Goal: Check status: Check status

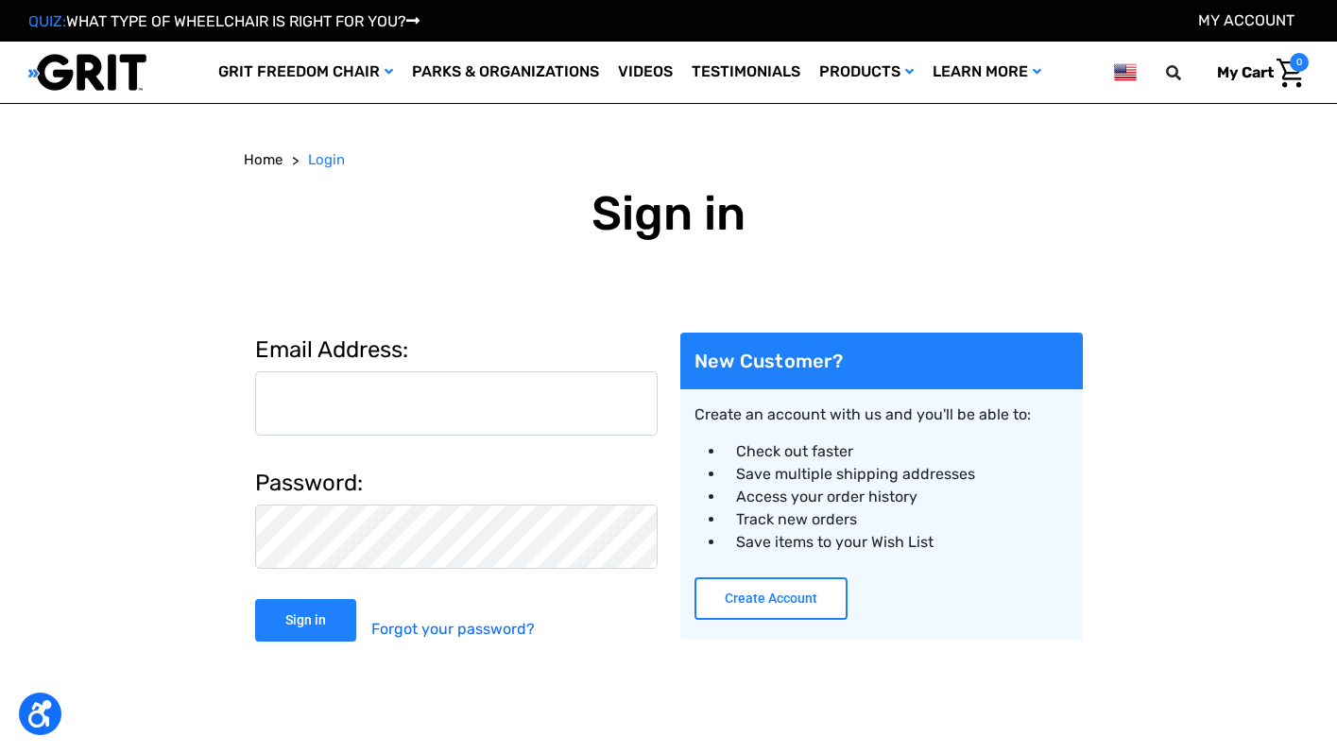
click at [791, 596] on button "Create Account" at bounding box center [770, 598] width 153 height 43
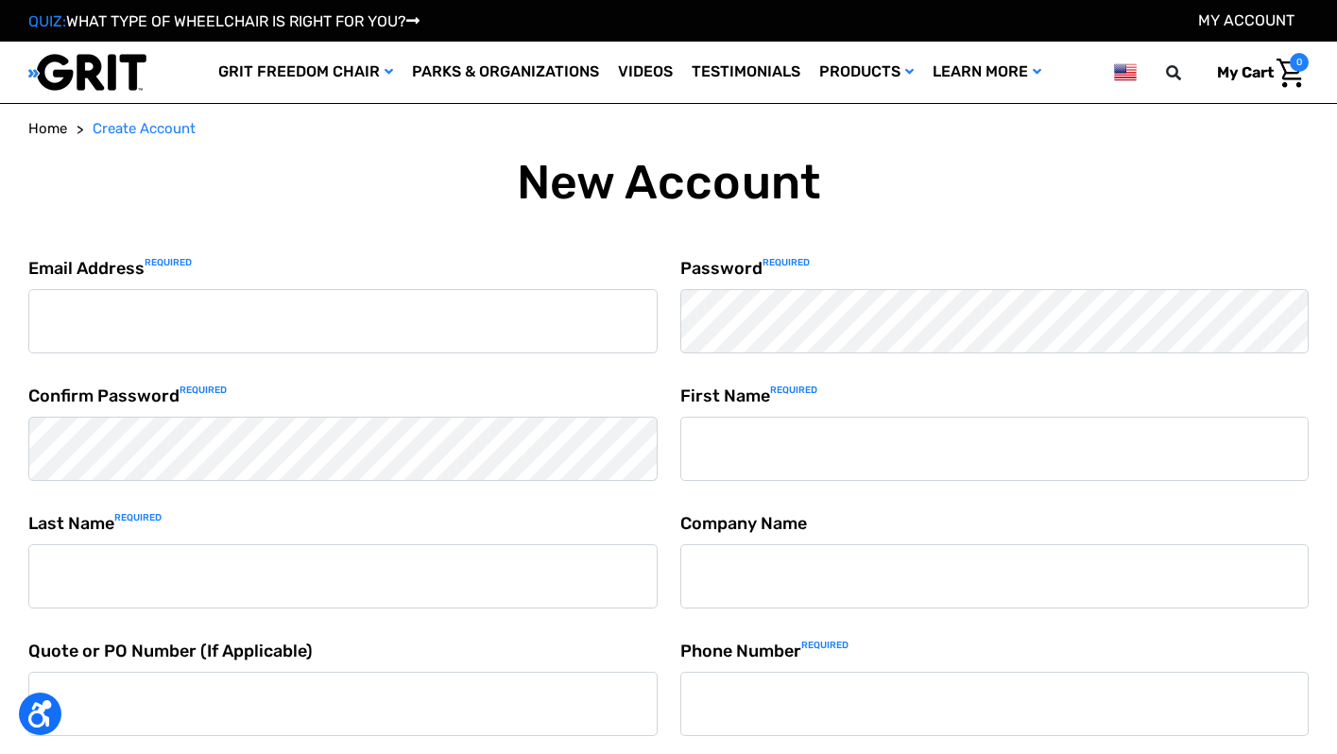
click at [356, 308] on input "Email Address Required" at bounding box center [342, 321] width 629 height 64
type input "[EMAIL_ADDRESS][DOMAIN_NAME]"
type input "Emily"
type input "Berry"
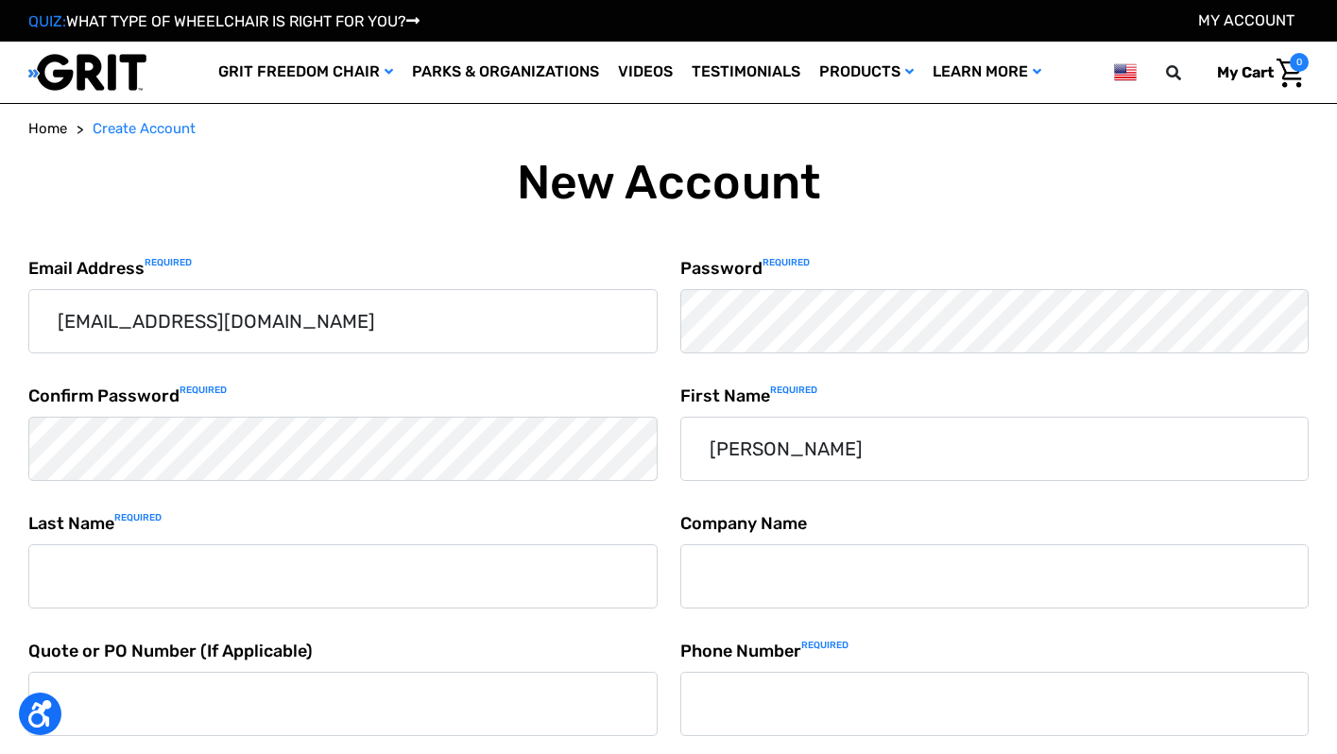
type input "2062294524"
type input "[STREET_ADDRESS]"
type input "Seattle"
select select "[GEOGRAPHIC_DATA]"
type input "WA"
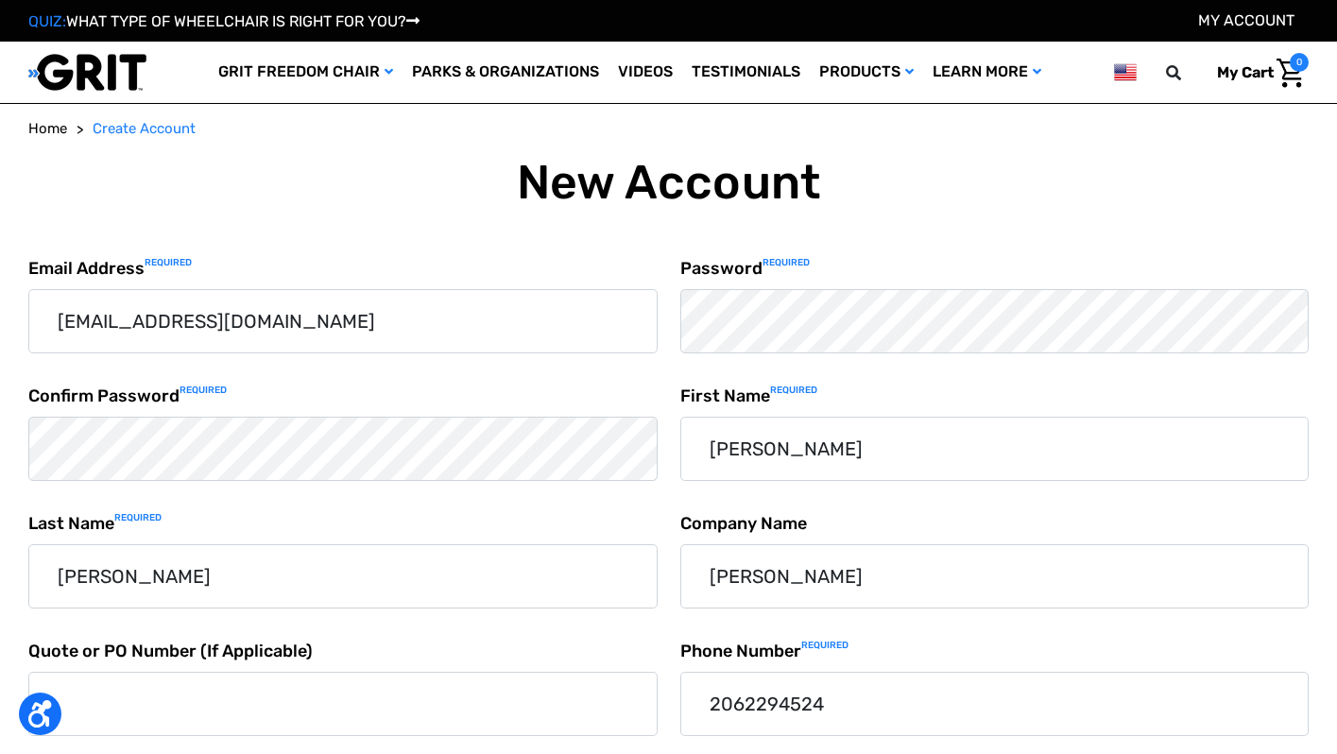
type input "98136"
select select "Washington"
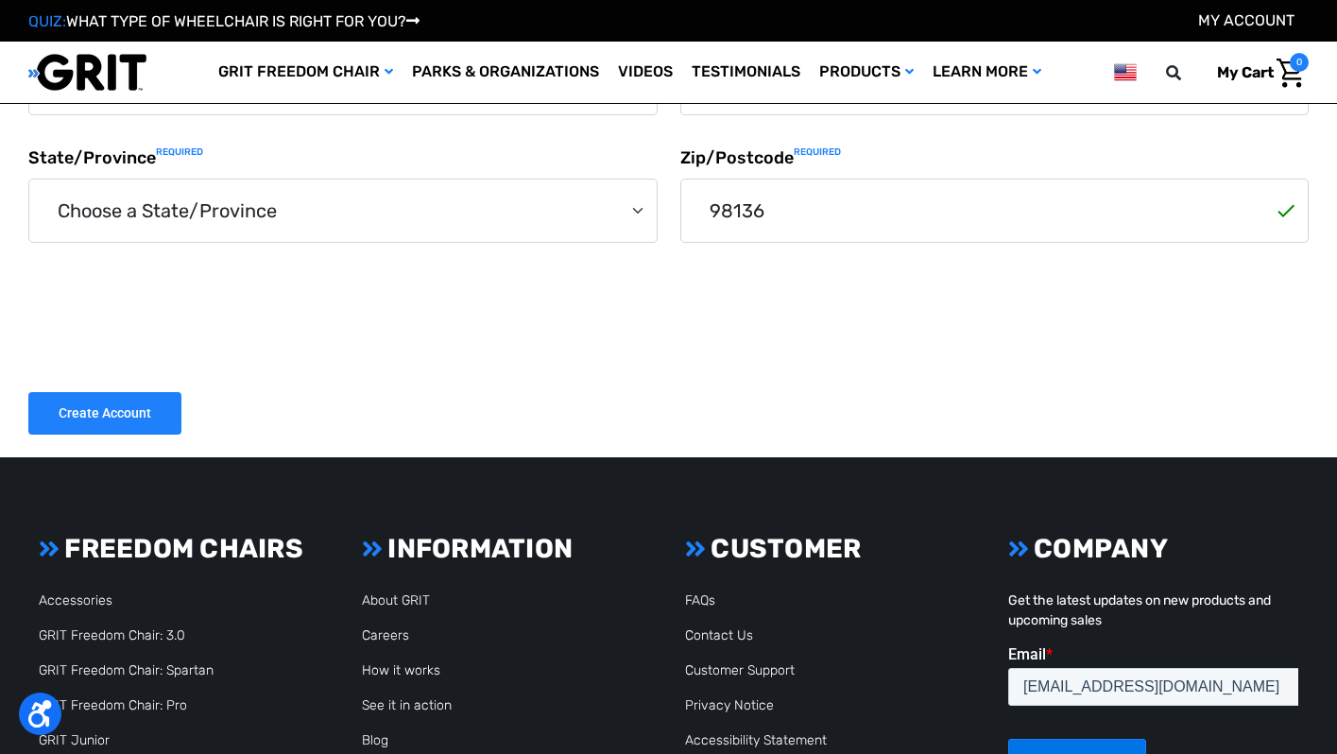
scroll to position [770, 0]
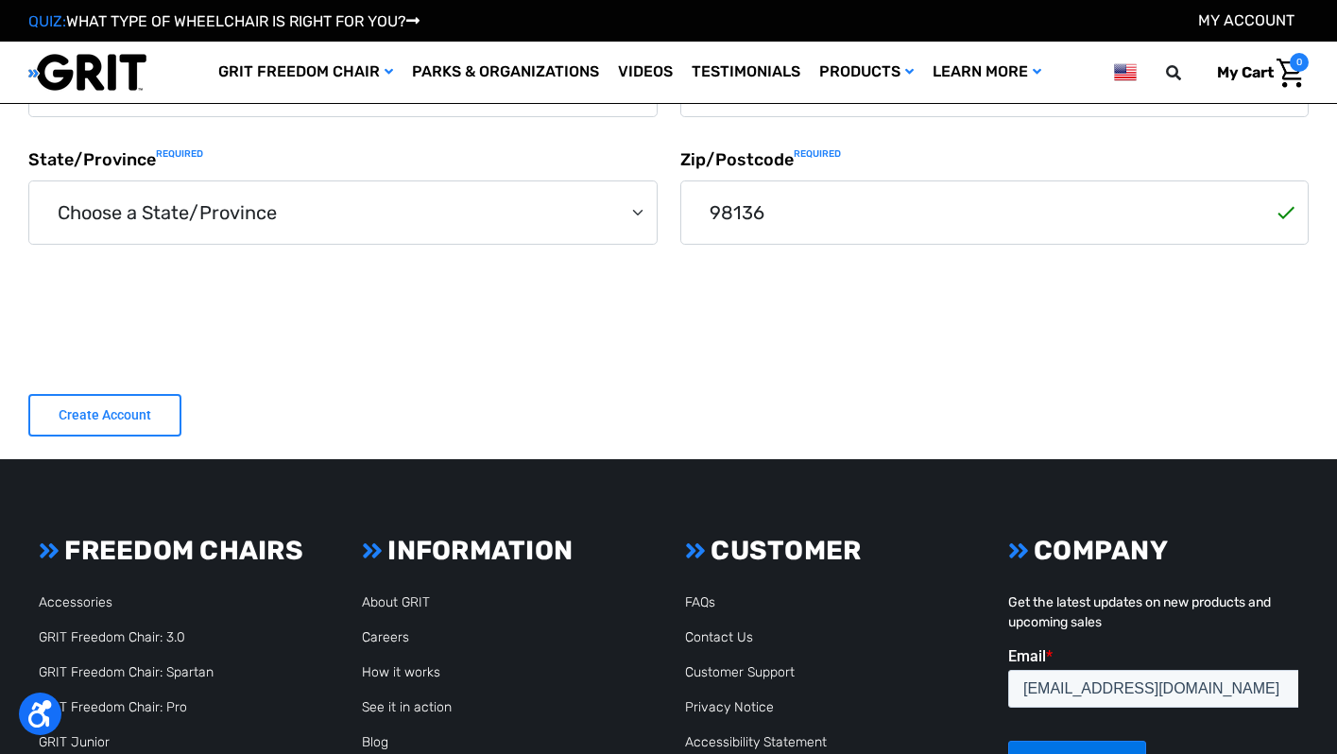
click at [106, 417] on input "Create Account" at bounding box center [104, 415] width 153 height 43
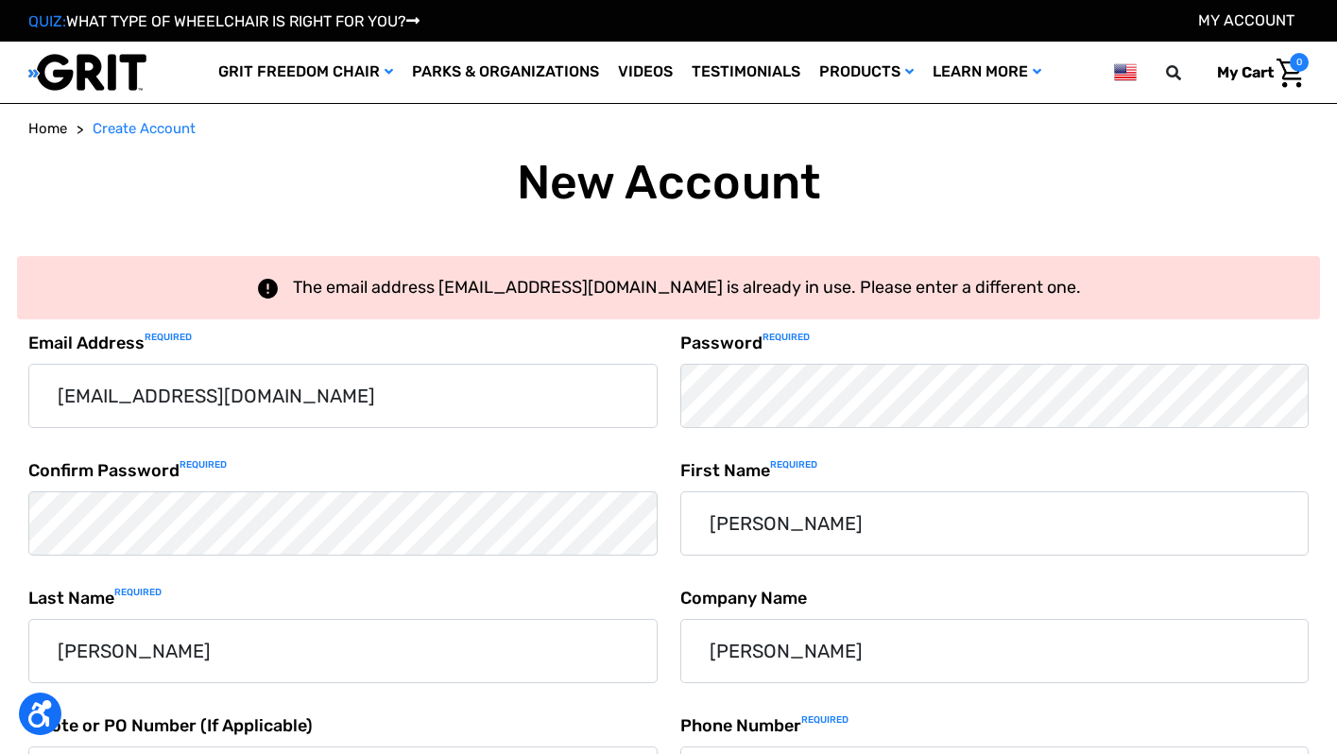
click at [51, 126] on span "Home" at bounding box center [47, 128] width 39 height 17
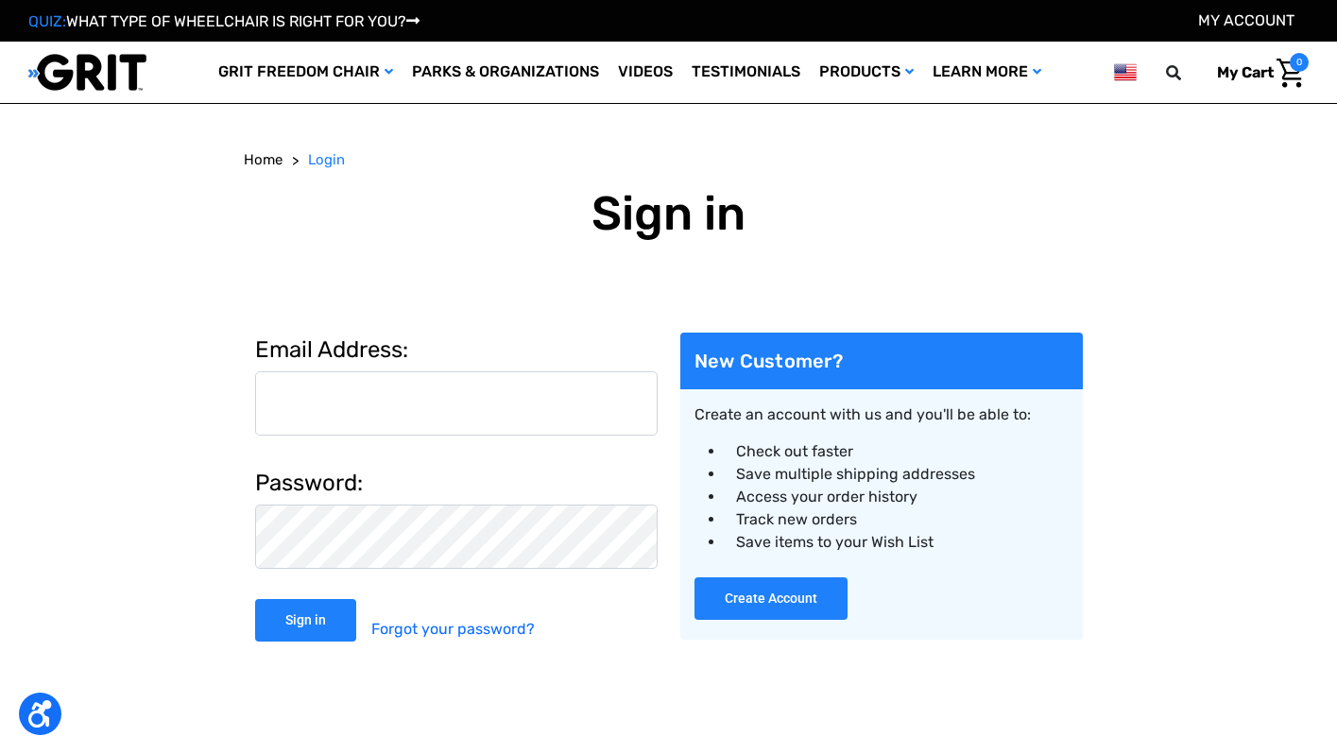
click at [335, 406] on input "Email Address:" at bounding box center [456, 403] width 402 height 64
type input "[EMAIL_ADDRESS][DOMAIN_NAME]"
click at [422, 635] on link "Forgot your password?" at bounding box center [452, 629] width 163 height 60
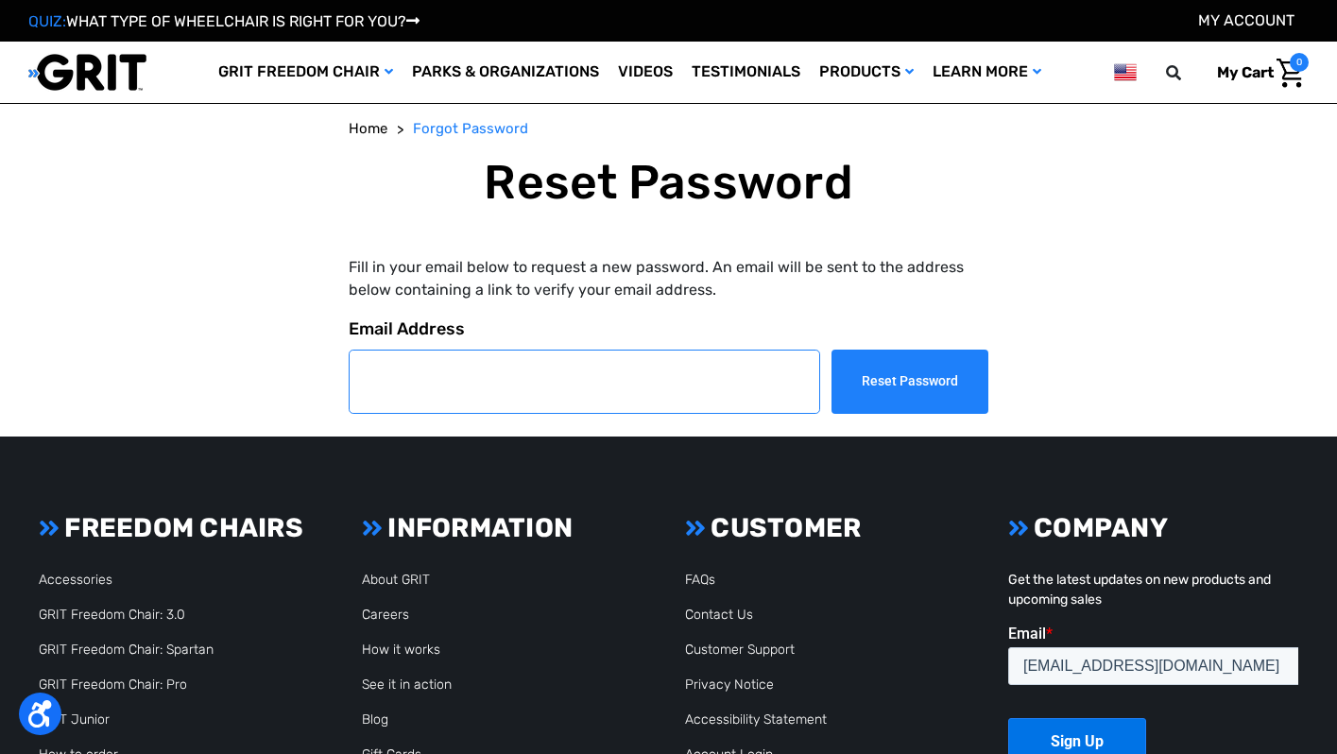
click at [447, 383] on input "Email Address" at bounding box center [585, 381] width 472 height 64
type input "[EMAIL_ADDRESS][DOMAIN_NAME]"
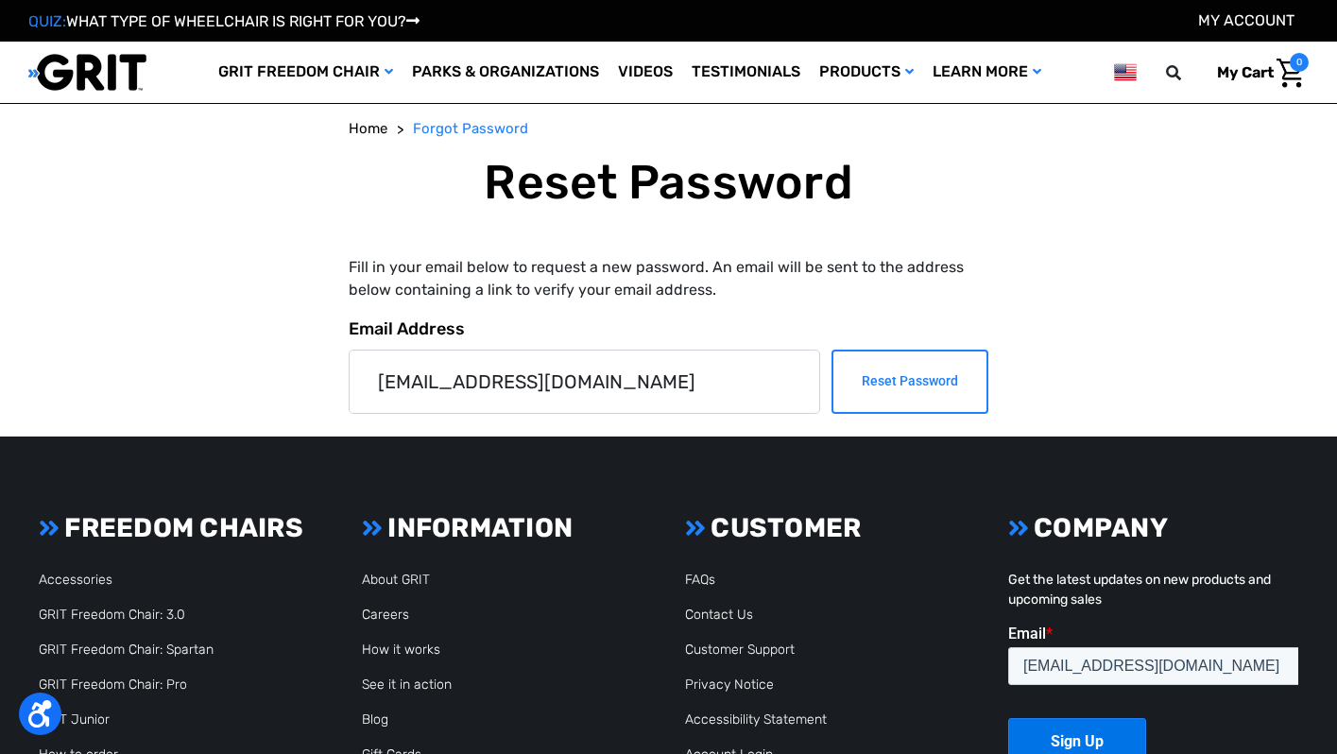
click at [905, 385] on input "Reset Password" at bounding box center [909, 381] width 157 height 64
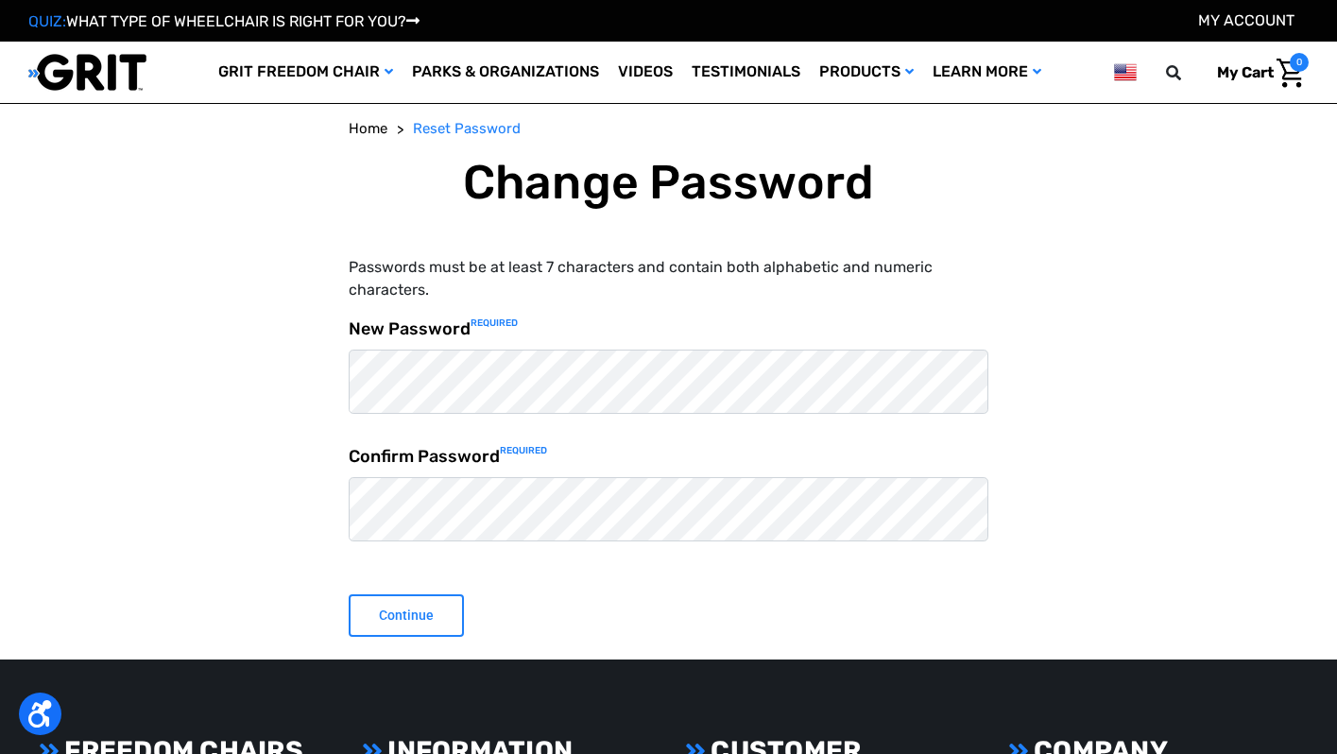
click at [395, 619] on input "Continue" at bounding box center [406, 615] width 115 height 43
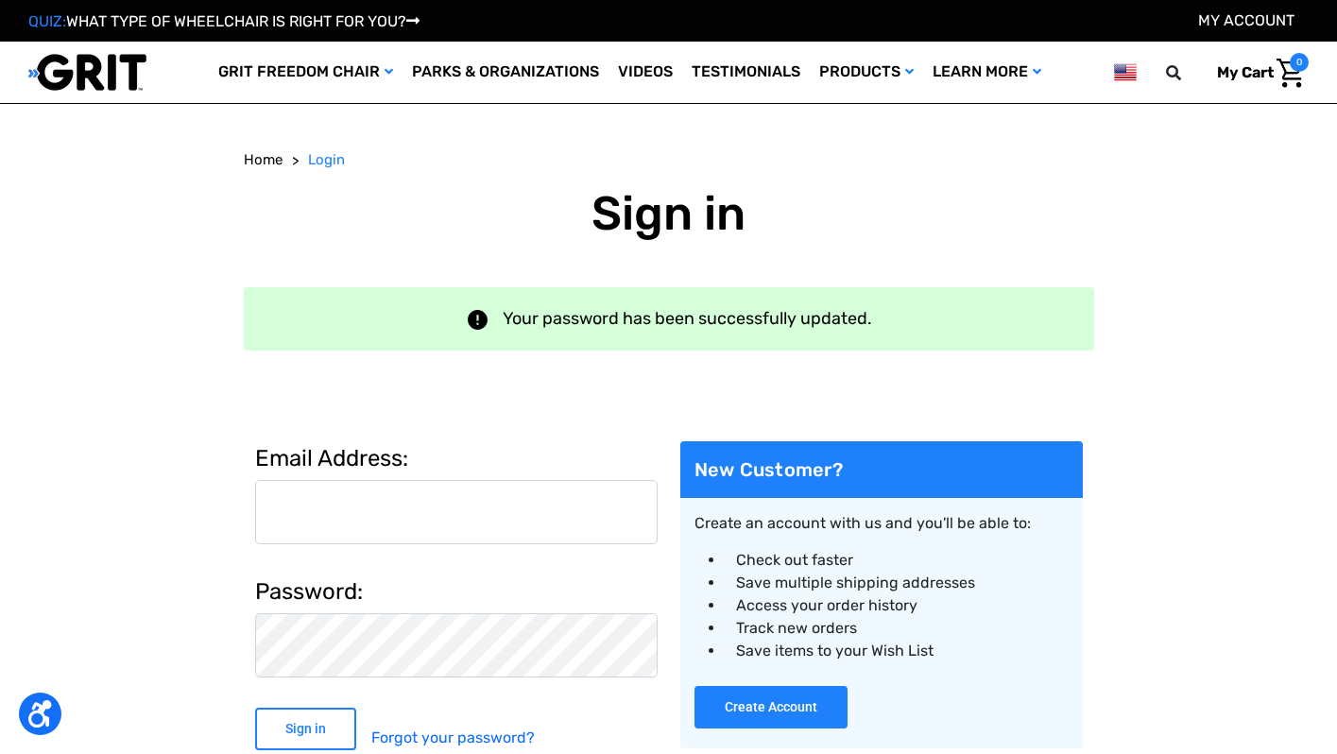
type input "[EMAIL_ADDRESS][DOMAIN_NAME]"
click at [323, 729] on input "Sign in" at bounding box center [305, 728] width 101 height 43
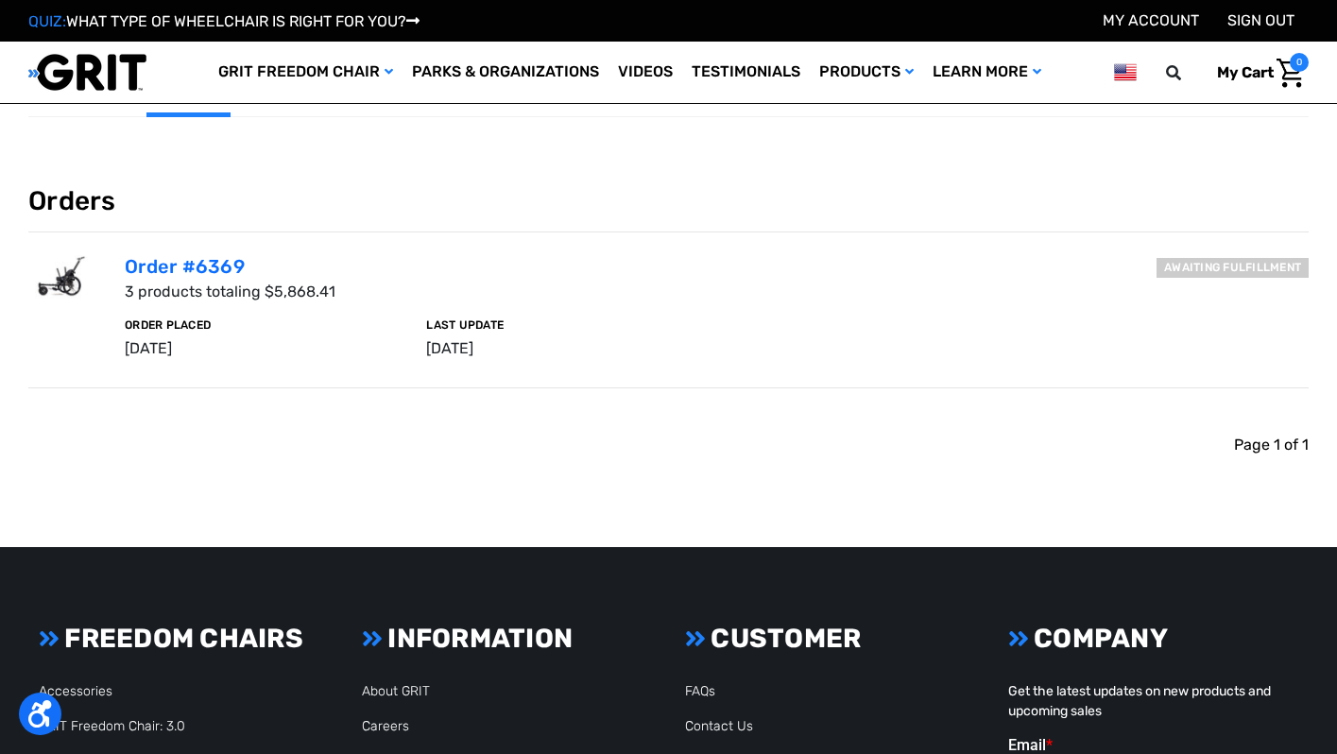
scroll to position [102, 0]
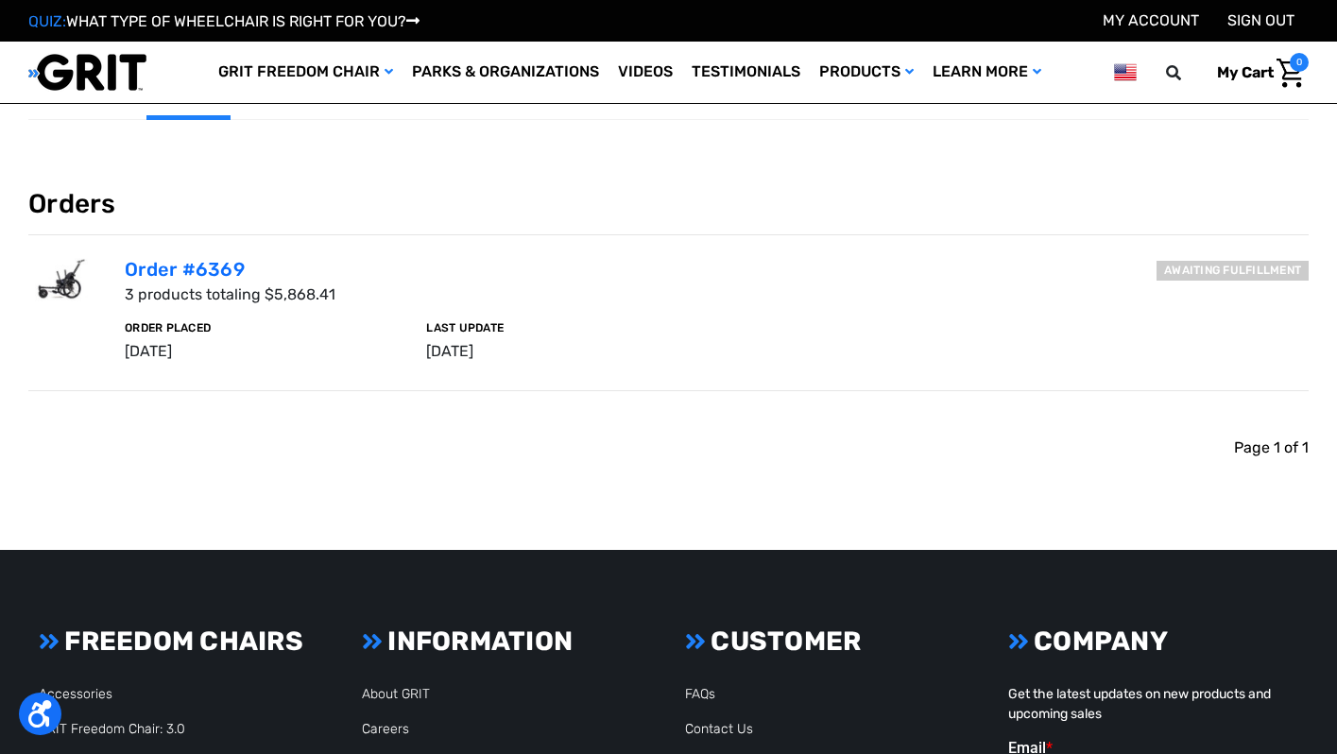
click at [1001, 405] on section "Orders Awaiting fulfillment Order #6369 3 products totaling $5,868.41 Order Pla…" at bounding box center [668, 324] width 1303 height 272
click at [1248, 269] on h6 "Awaiting fulfillment" at bounding box center [1232, 271] width 152 height 20
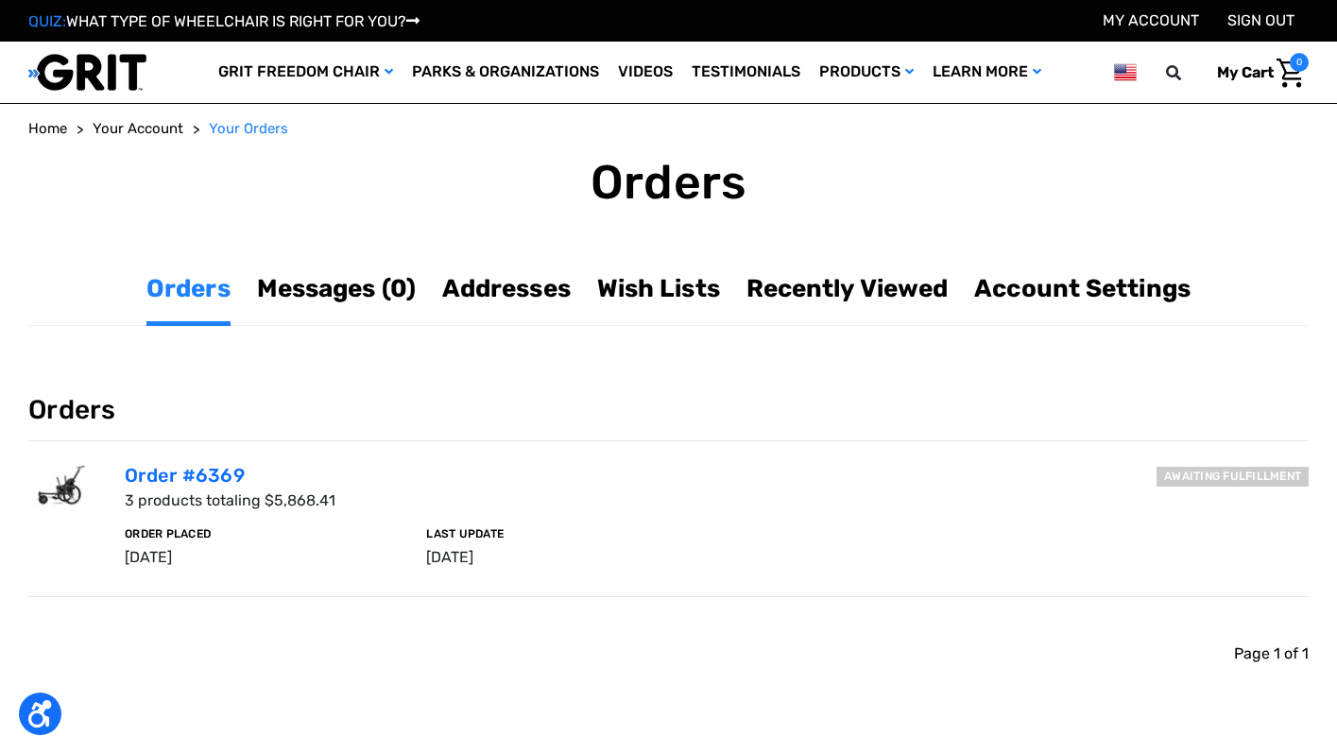
click at [1083, 567] on div "Order Placed [DATE] Last Update [DATE]" at bounding box center [716, 548] width 1206 height 42
click at [287, 295] on link "Messages (0)" at bounding box center [336, 288] width 159 height 37
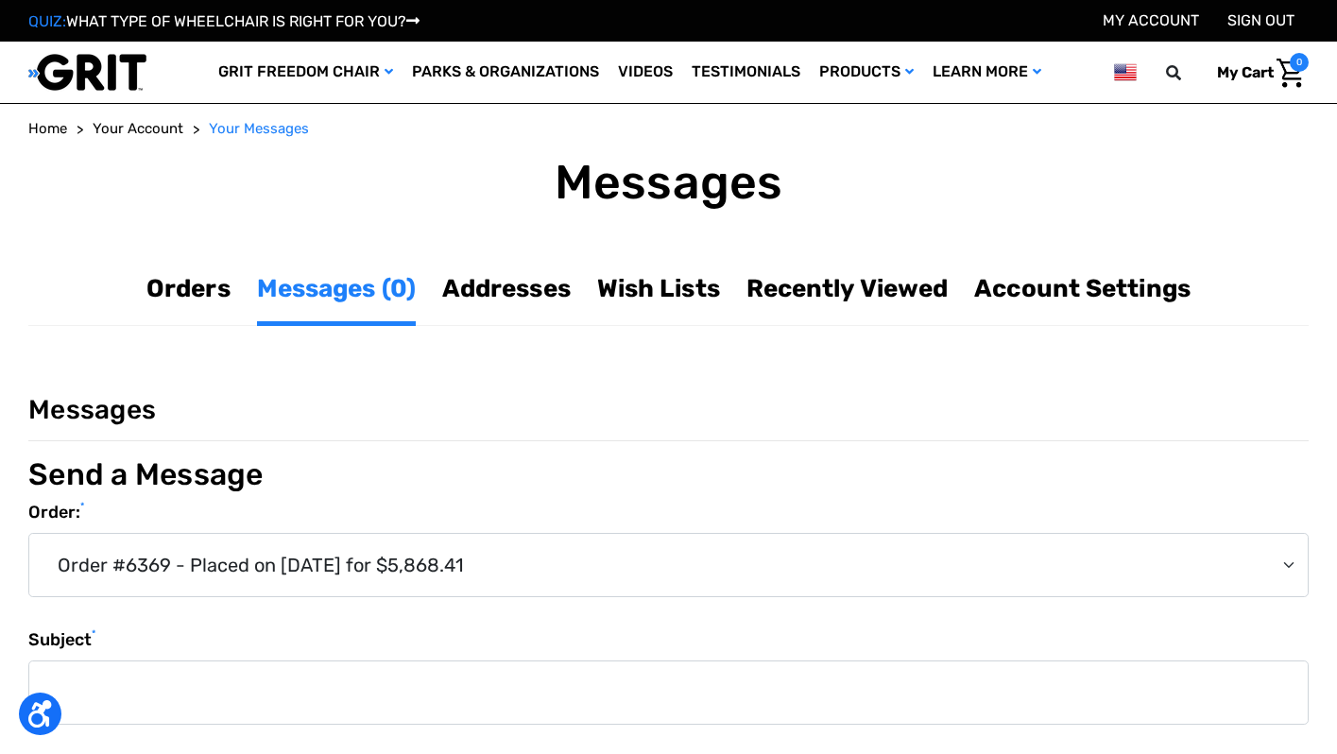
click at [173, 284] on link "Orders" at bounding box center [188, 288] width 84 height 37
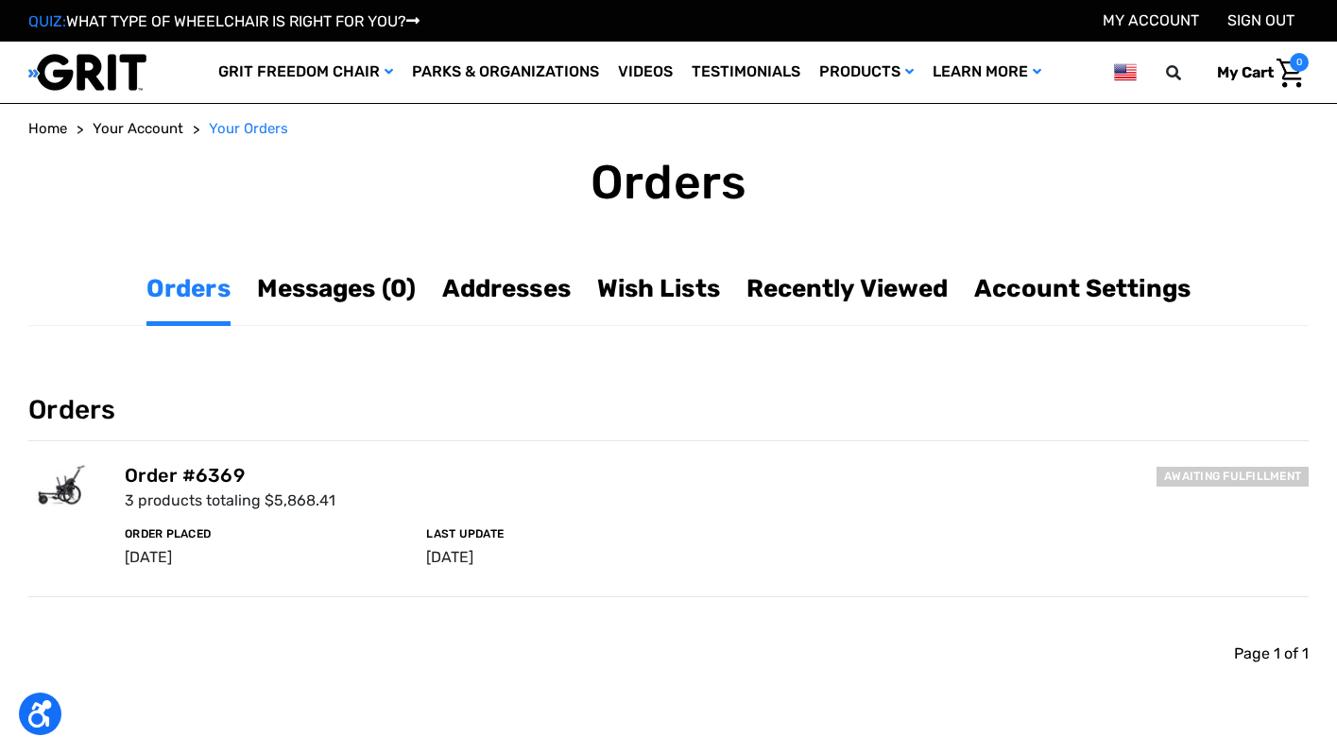
click at [184, 473] on link "Order #6369" at bounding box center [185, 475] width 120 height 23
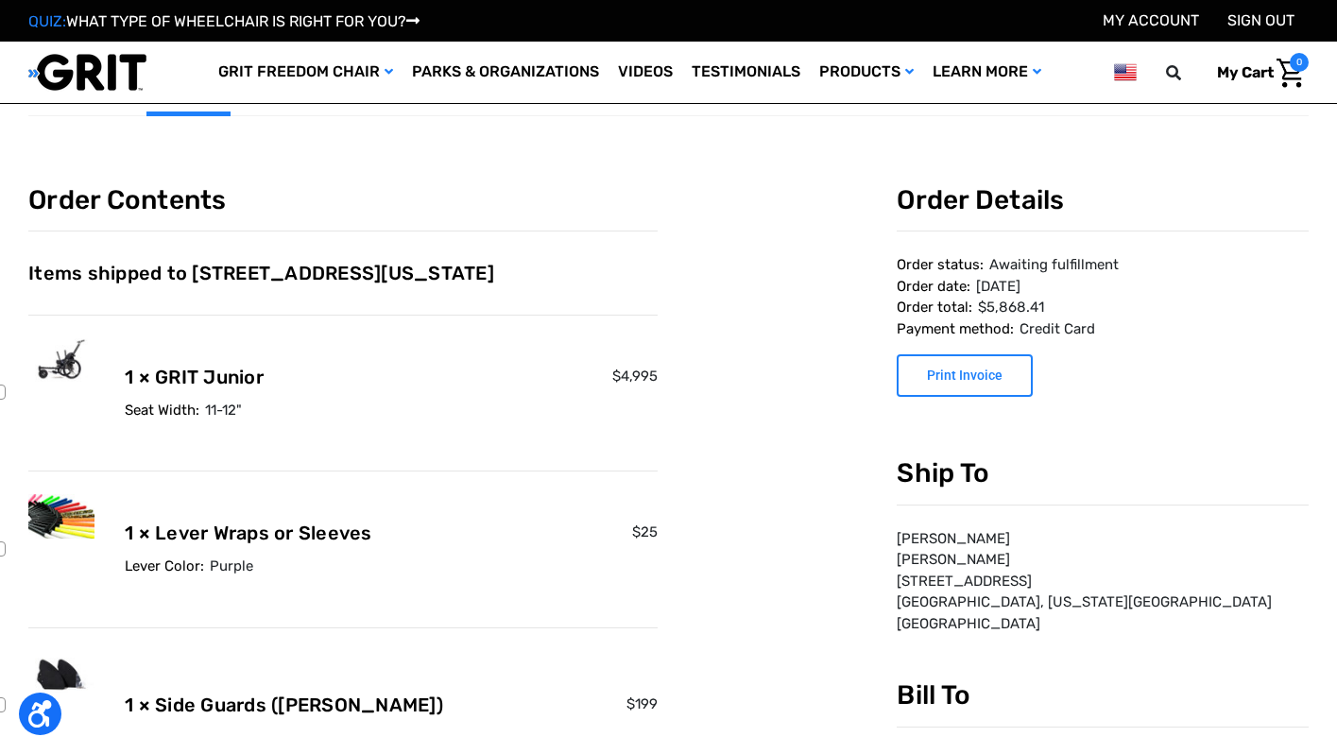
scroll to position [102, 0]
